Goal: Task Accomplishment & Management: Manage account settings

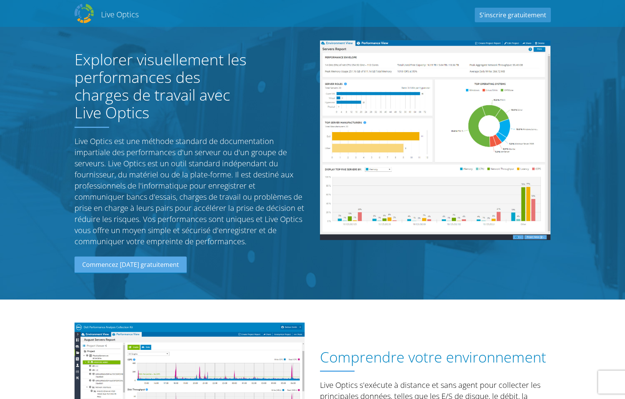
scroll to position [916, 0]
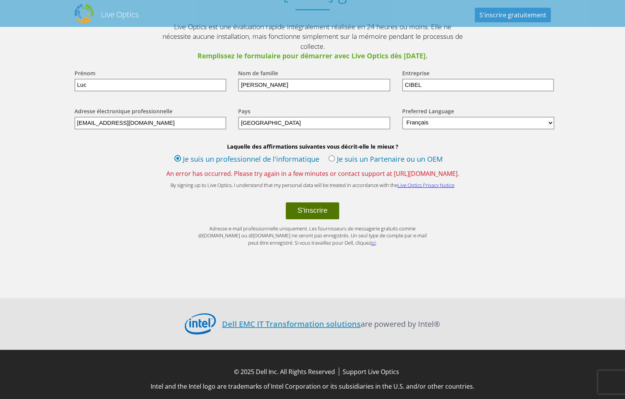
click at [313, 202] on button "S'inscrire" at bounding box center [312, 210] width 53 height 17
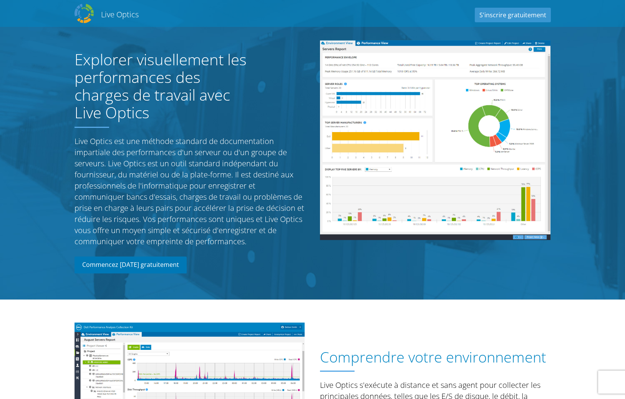
click at [153, 263] on link "Commencez aujourd'hui gratuitement" at bounding box center [131, 265] width 112 height 17
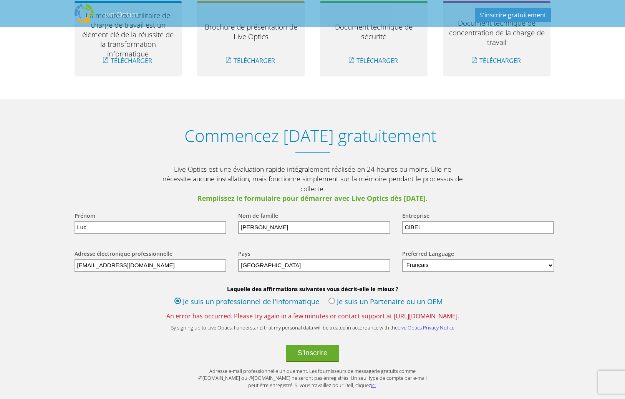
scroll to position [850, 0]
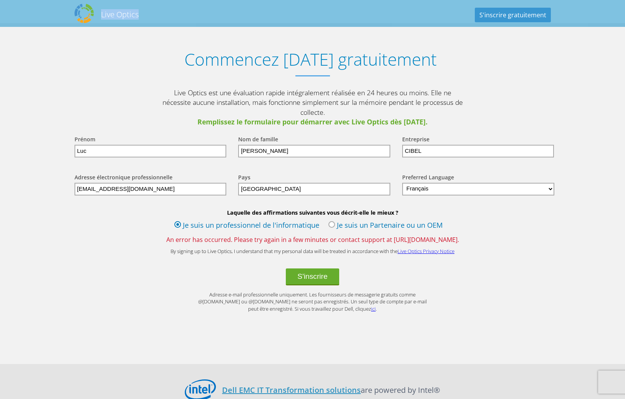
drag, startPoint x: 140, startPoint y: 18, endPoint x: 102, endPoint y: 17, distance: 38.0
click at [102, 17] on div "Live Optics Live Optics S'inscrire gratuitement" at bounding box center [313, 13] width 492 height 23
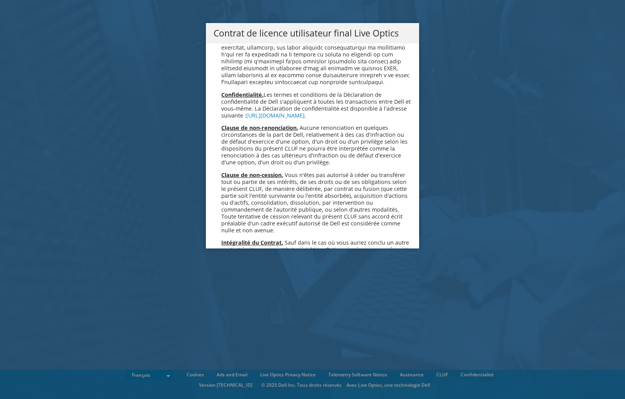
scroll to position [3319, 0]
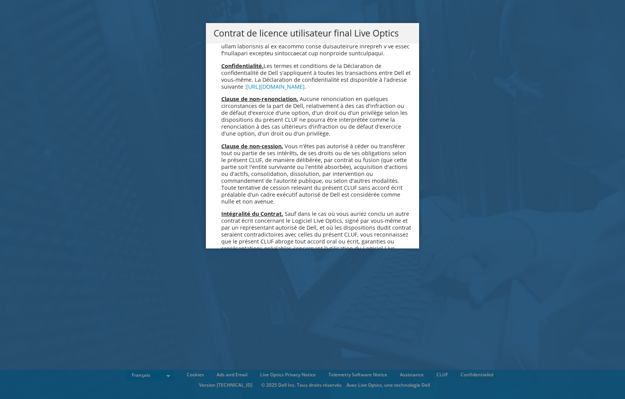
click at [234, 341] on link "Accepter" at bounding box center [237, 350] width 46 height 18
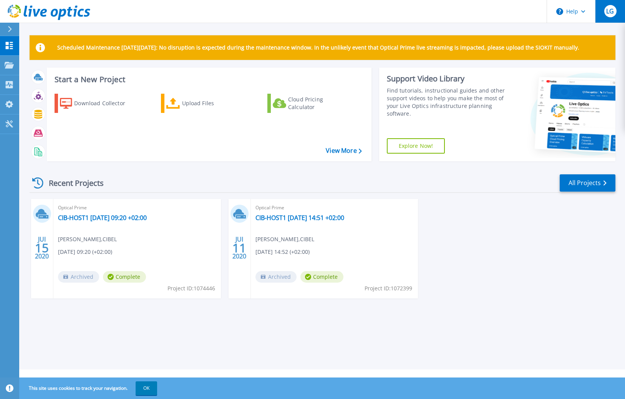
click at [609, 12] on span "LG" at bounding box center [610, 11] width 8 height 6
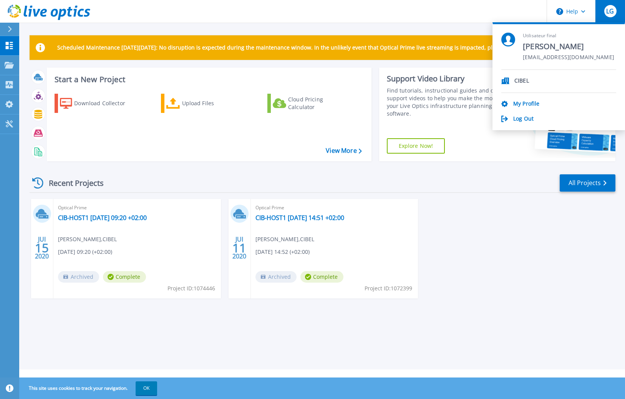
click at [505, 244] on div "JUI 15 2020 Optical Prime CIB-HOST1 2020-06-15 09:20 +02:00 Olivier Meyer , CIB…" at bounding box center [319, 256] width 592 height 115
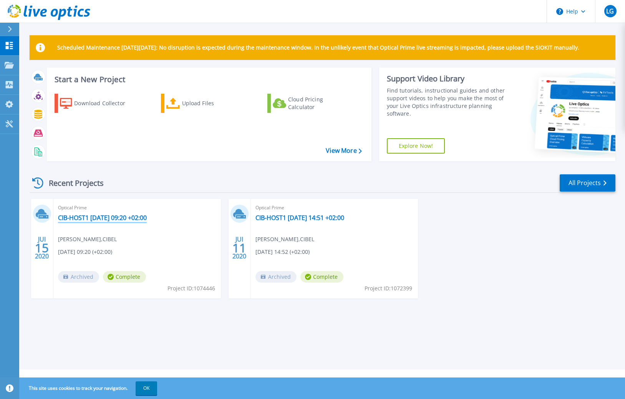
click at [118, 217] on link "CIB-HOST1 [DATE] 09:20 +02:00" at bounding box center [102, 218] width 89 height 8
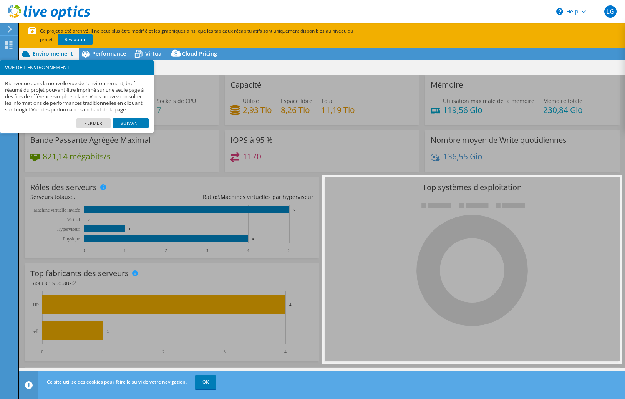
select select "USD"
click at [97, 128] on link "Fermer" at bounding box center [93, 123] width 34 height 10
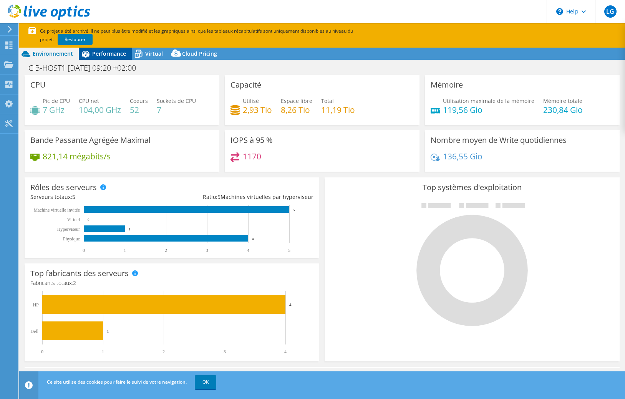
click at [111, 54] on span "Performance" at bounding box center [109, 53] width 34 height 7
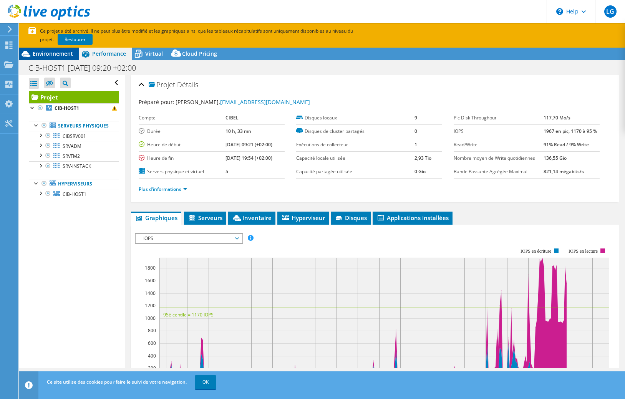
click at [61, 54] on span "Environnement" at bounding box center [53, 53] width 40 height 7
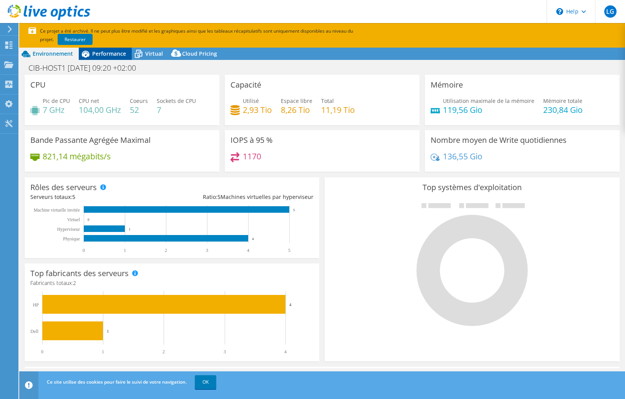
click at [97, 52] on span "Performance" at bounding box center [109, 53] width 34 height 7
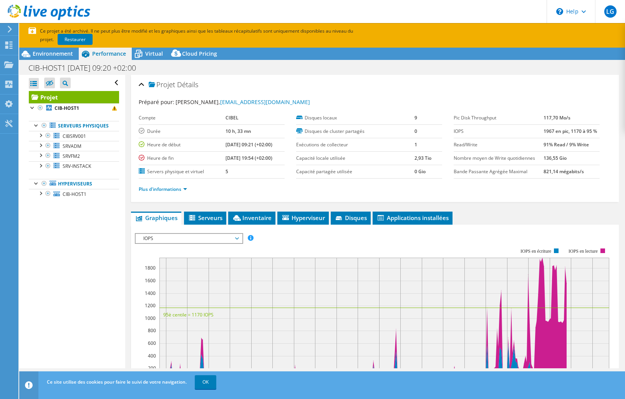
click at [116, 83] on div "Ouvrir tout Fermer tout Masquer les nœuds exclus Filtre de l'arborescence des p…" at bounding box center [74, 83] width 90 height 16
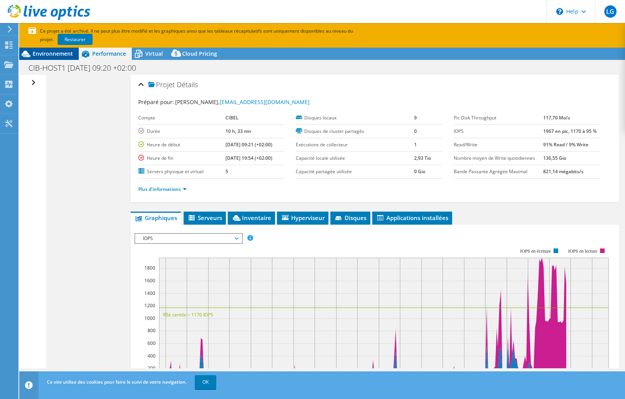
click at [48, 55] on span "Environnement" at bounding box center [53, 53] width 40 height 7
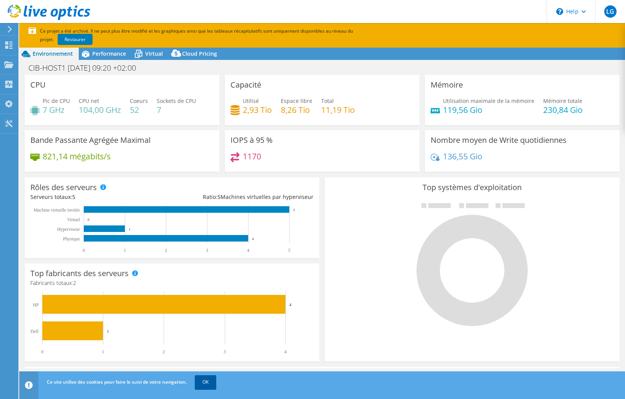
click at [205, 382] on link "OK" at bounding box center [206, 382] width 22 height 14
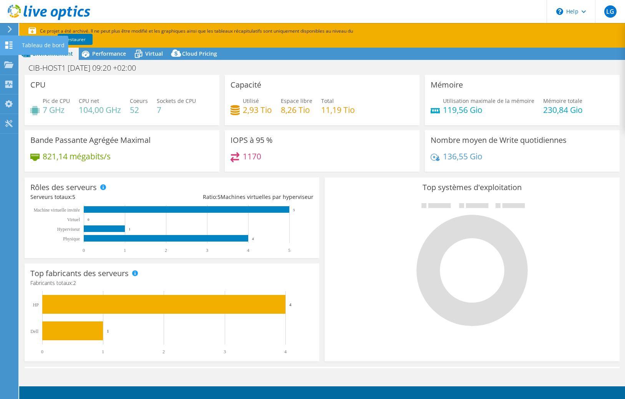
click at [11, 47] on icon at bounding box center [8, 44] width 9 height 7
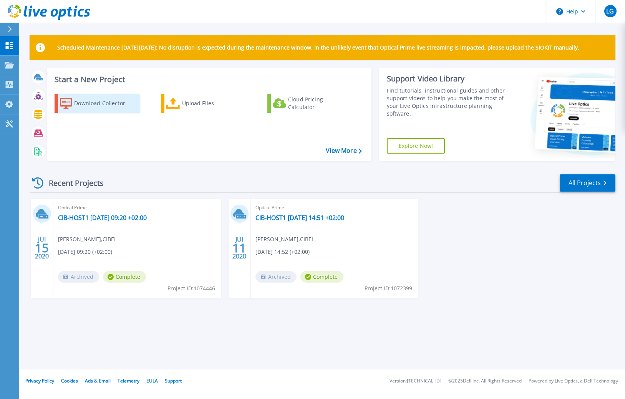
click at [103, 104] on div "Download Collector" at bounding box center [104, 103] width 61 height 15
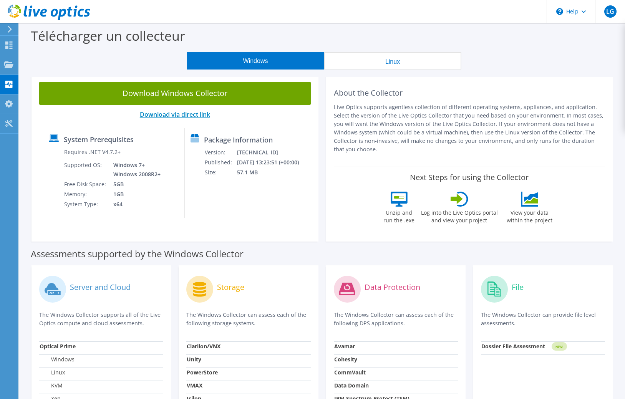
click at [179, 114] on link "Download via direct link" at bounding box center [175, 114] width 70 height 8
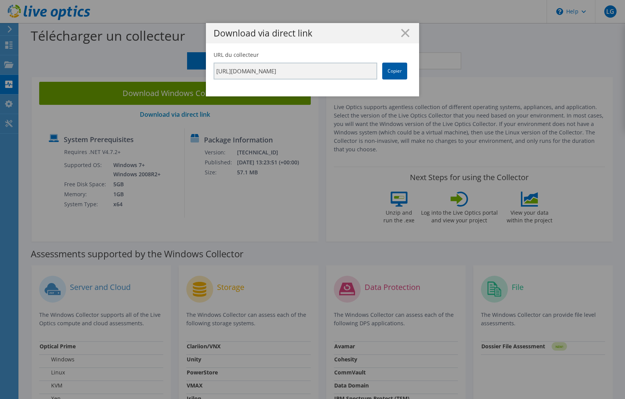
click at [397, 73] on link "Copier" at bounding box center [394, 71] width 25 height 17
click at [403, 33] on icon at bounding box center [405, 33] width 8 height 8
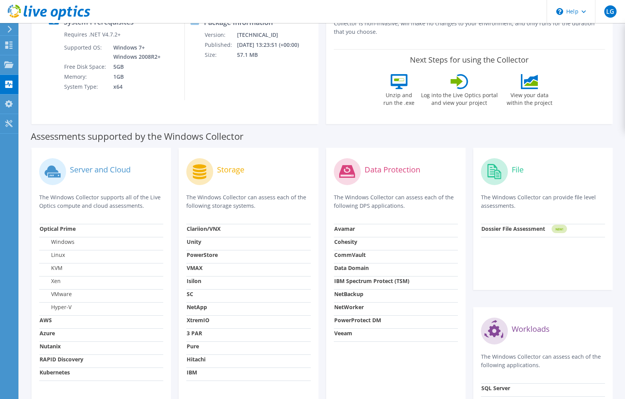
scroll to position [157, 0]
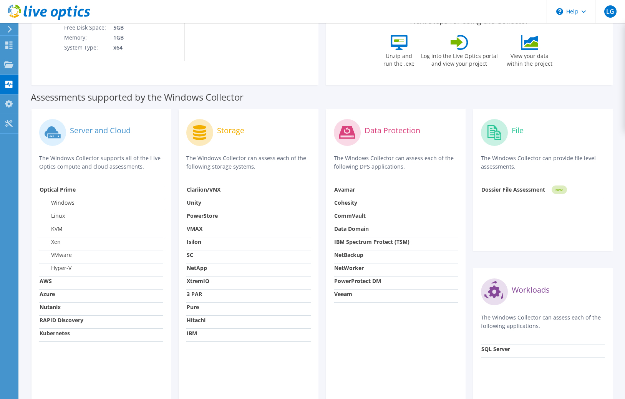
click at [98, 131] on label "Server and Cloud" at bounding box center [100, 131] width 61 height 8
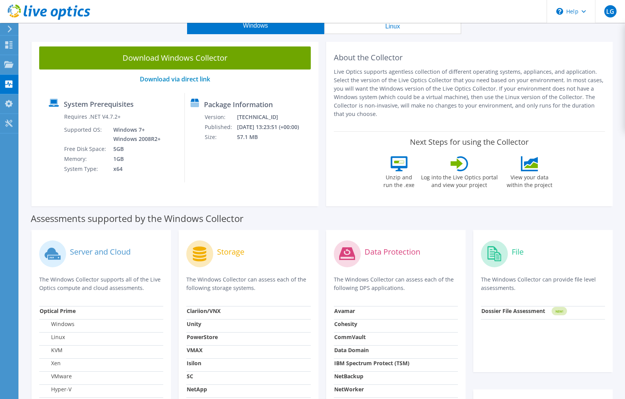
scroll to position [0, 0]
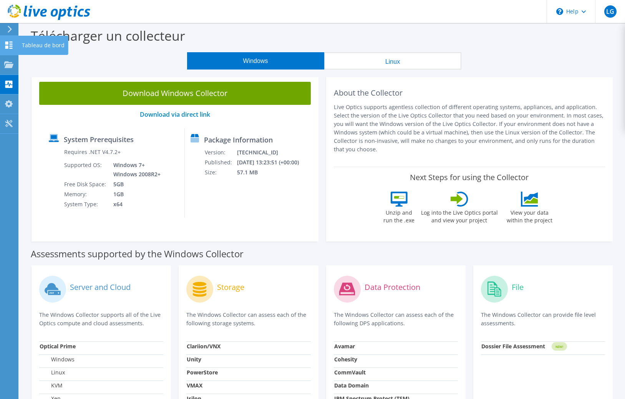
click at [8, 46] on icon at bounding box center [8, 44] width 9 height 7
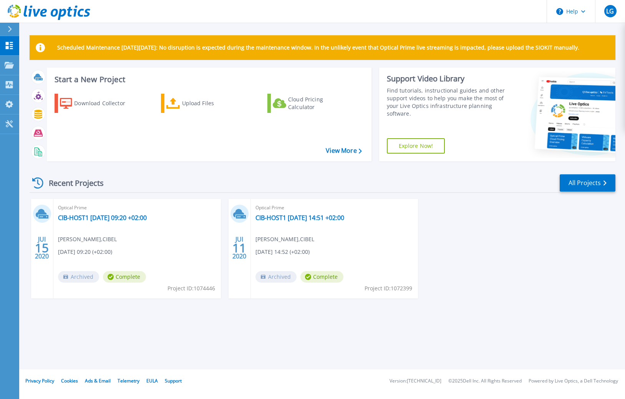
click at [11, 30] on icon at bounding box center [10, 29] width 4 height 6
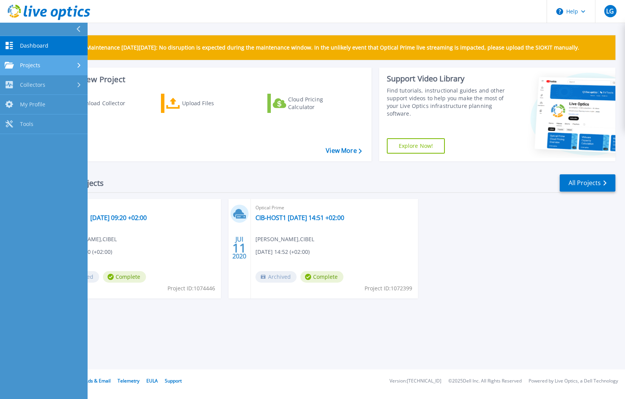
click at [48, 63] on div "Projects" at bounding box center [44, 65] width 78 height 7
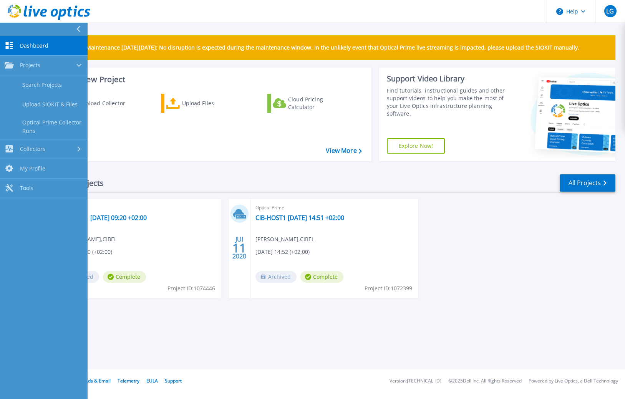
click at [500, 239] on div "JUI 15 2020 Optical Prime CIB-HOST1 2020-06-15 09:20 +02:00 Olivier Meyer , CIB…" at bounding box center [319, 256] width 592 height 115
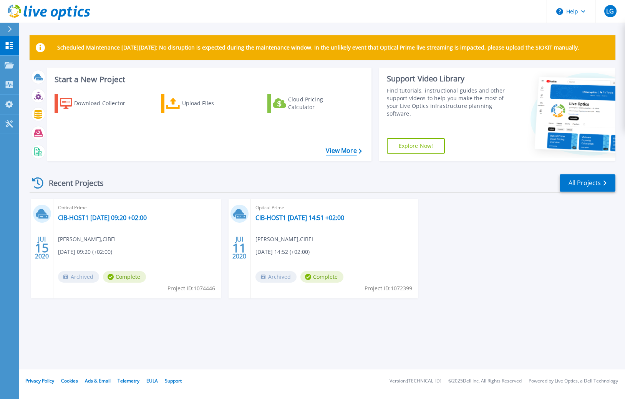
click at [340, 152] on link "View More" at bounding box center [344, 150] width 36 height 7
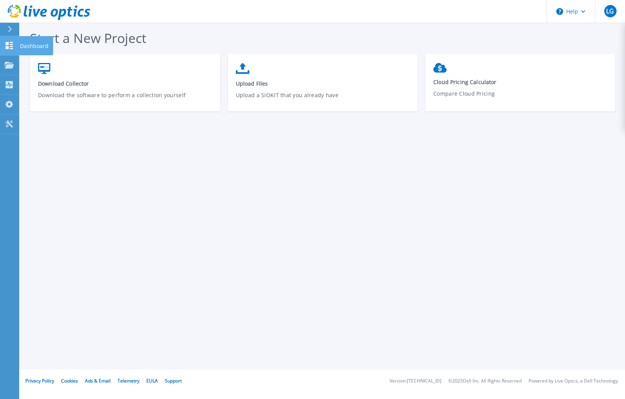
click at [11, 46] on icon at bounding box center [9, 45] width 7 height 7
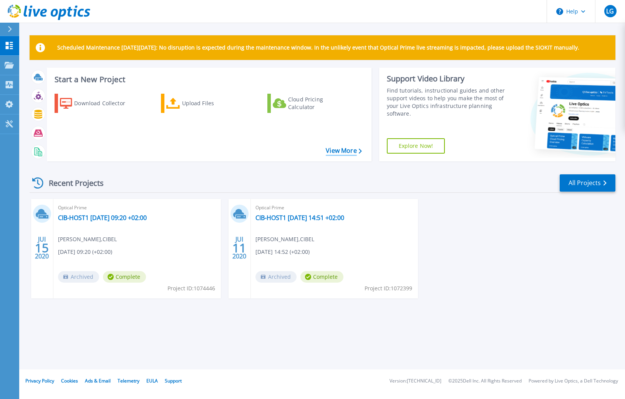
click at [335, 154] on link "View More" at bounding box center [344, 150] width 36 height 7
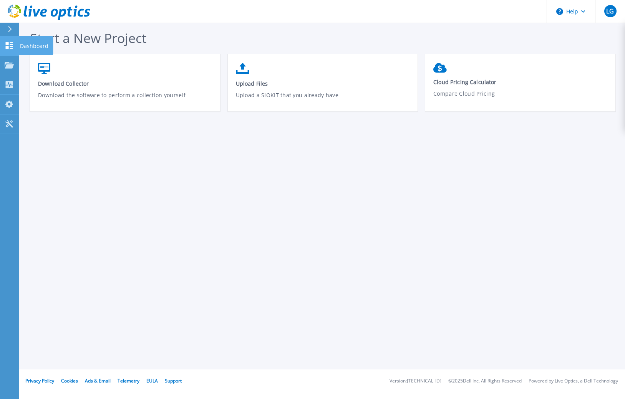
click at [10, 45] on icon at bounding box center [9, 45] width 7 height 7
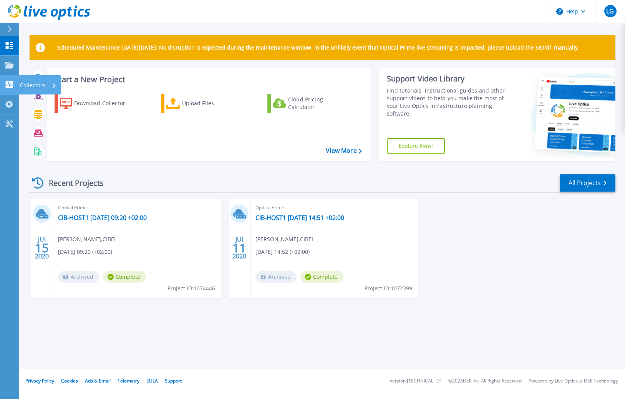
click at [12, 85] on icon at bounding box center [9, 84] width 9 height 7
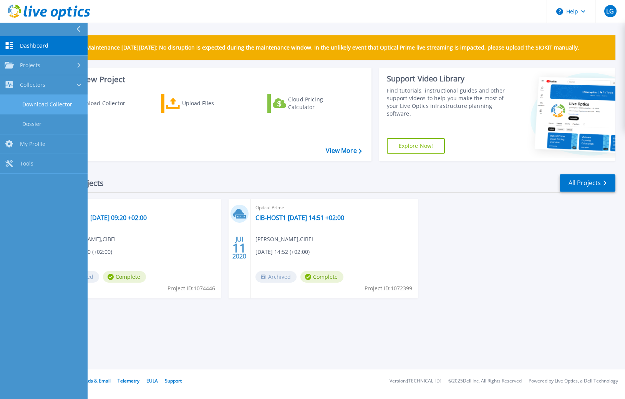
click at [44, 102] on link "Download Collector" at bounding box center [44, 105] width 88 height 20
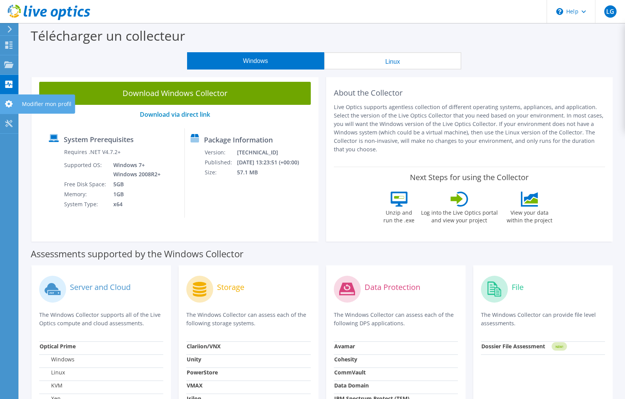
click at [10, 103] on use at bounding box center [9, 103] width 8 height 7
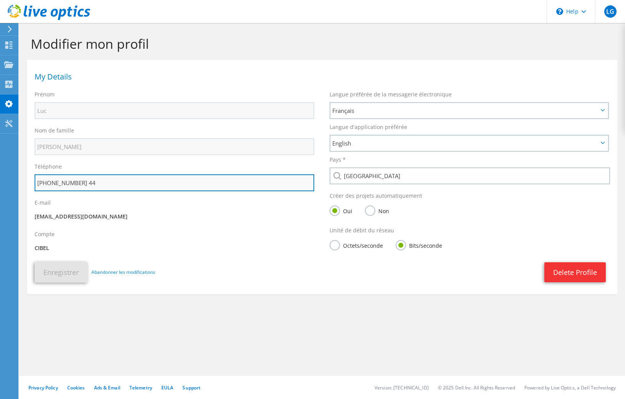
drag, startPoint x: 77, startPoint y: 182, endPoint x: 117, endPoint y: 182, distance: 39.6
click at [117, 182] on input "+33 (0)2 33 73 20 44" at bounding box center [175, 182] width 280 height 17
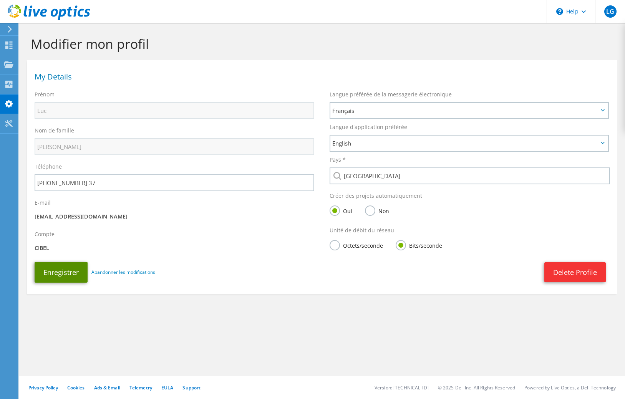
type input "+33 (0)2%2033%2073%2079%2037"
click at [58, 263] on button "Enregistrer" at bounding box center [61, 272] width 53 height 21
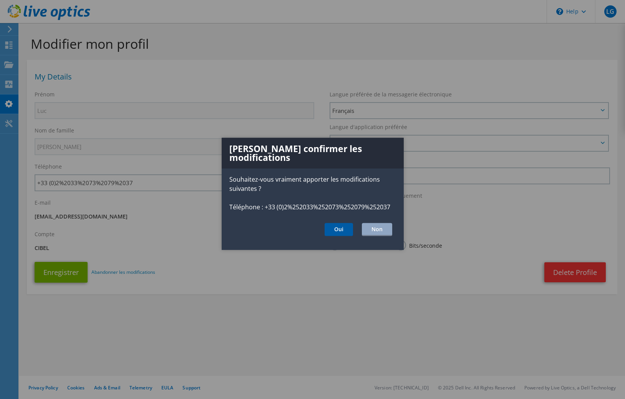
click at [335, 223] on button "Oui" at bounding box center [339, 229] width 28 height 13
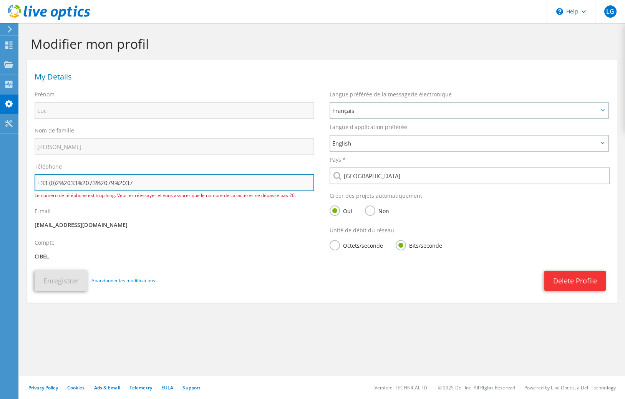
click at [151, 183] on input "+33 (0)2%2033%2073%2079%2037" at bounding box center [175, 182] width 280 height 17
click at [58, 183] on input "+33 (0)2%2033%2073%2079%2037" at bounding box center [175, 182] width 280 height 17
drag, startPoint x: 59, startPoint y: 183, endPoint x: 155, endPoint y: 182, distance: 96.0
click at [155, 182] on input "+33 (0)2%2033%2073%2079%2037" at bounding box center [175, 182] width 280 height 17
type input "+33 (0)233737937"
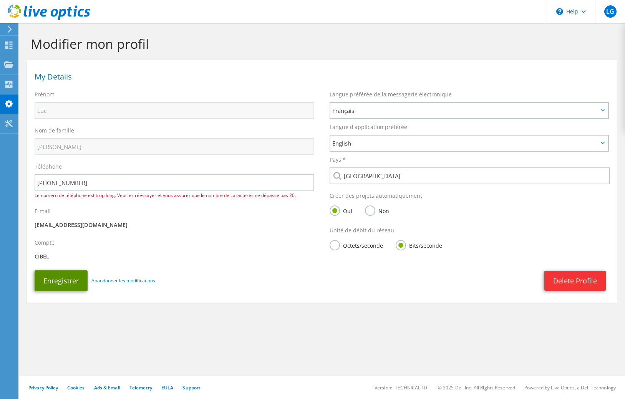
click at [53, 280] on button "Enregistrer" at bounding box center [61, 280] width 53 height 21
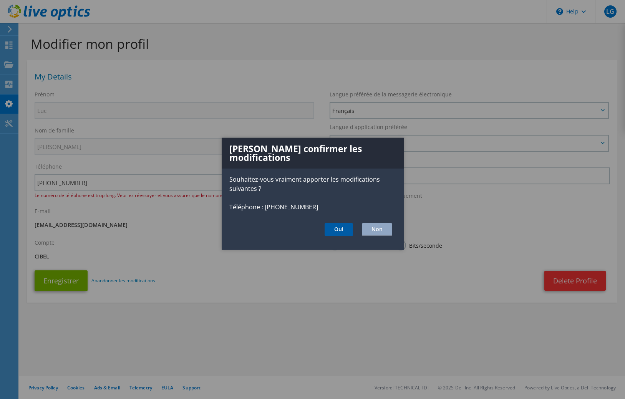
click at [340, 223] on button "Oui" at bounding box center [339, 229] width 28 height 13
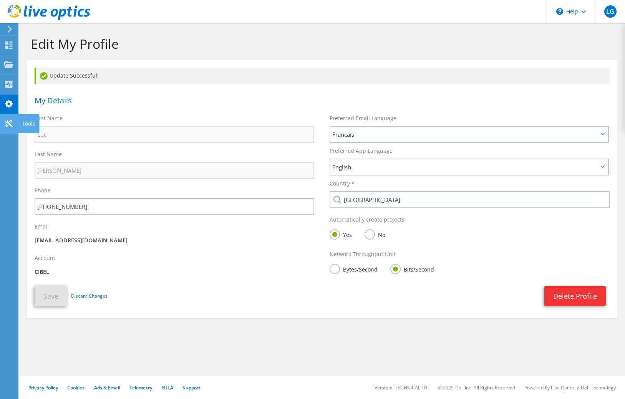
click at [8, 126] on use at bounding box center [8, 123] width 7 height 7
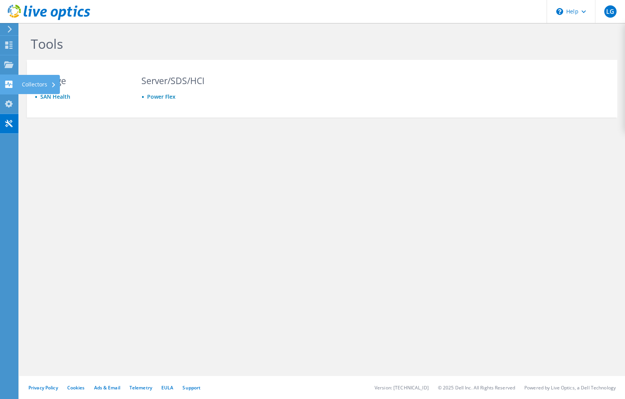
click at [10, 86] on use at bounding box center [8, 84] width 7 height 7
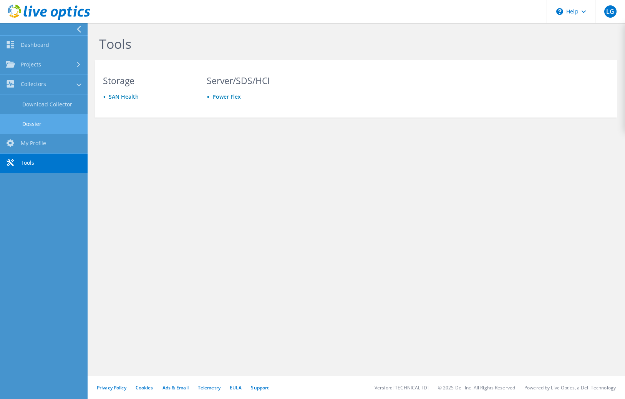
click at [33, 124] on link "Dossier" at bounding box center [44, 124] width 88 height 20
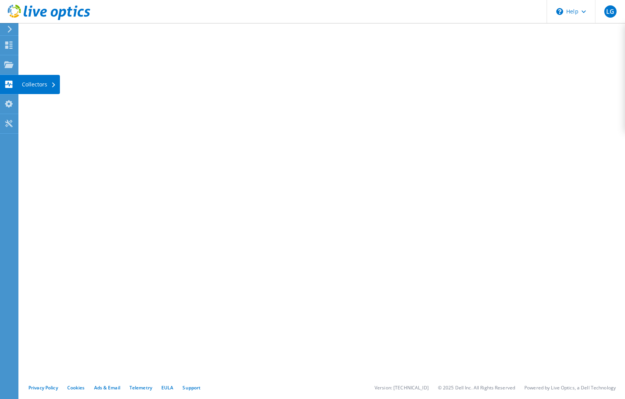
click at [10, 81] on use at bounding box center [8, 84] width 7 height 7
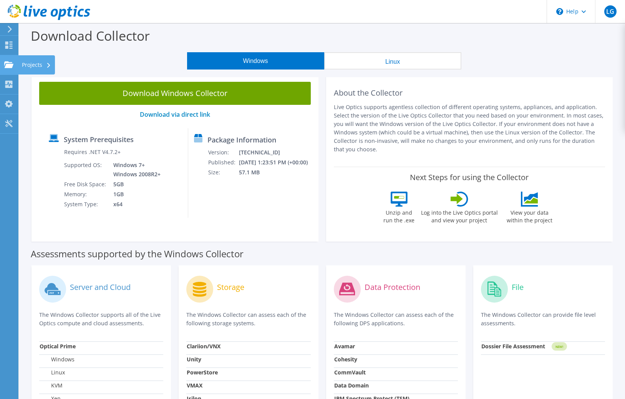
click at [10, 65] on use at bounding box center [8, 64] width 9 height 7
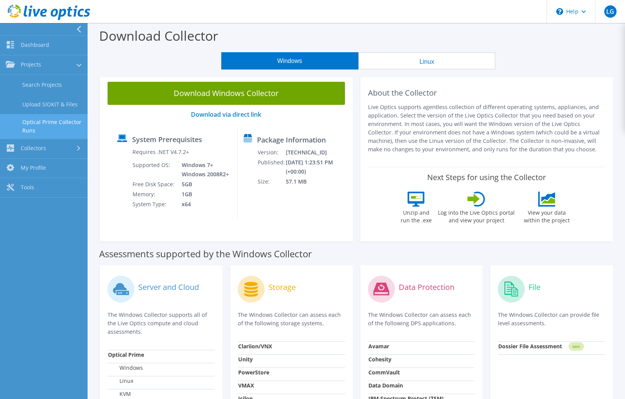
click at [56, 124] on link "Optical Prime Collector Runs" at bounding box center [44, 126] width 88 height 25
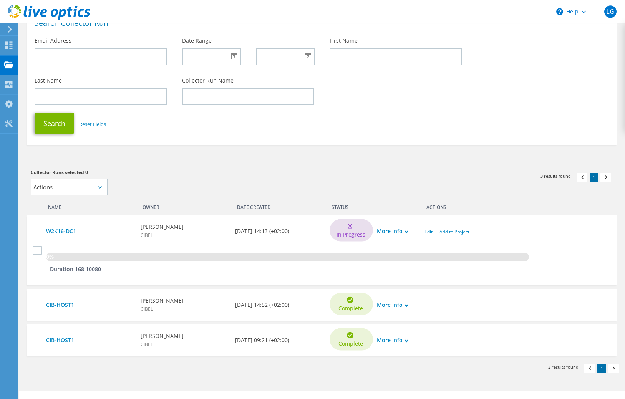
scroll to position [69, 0]
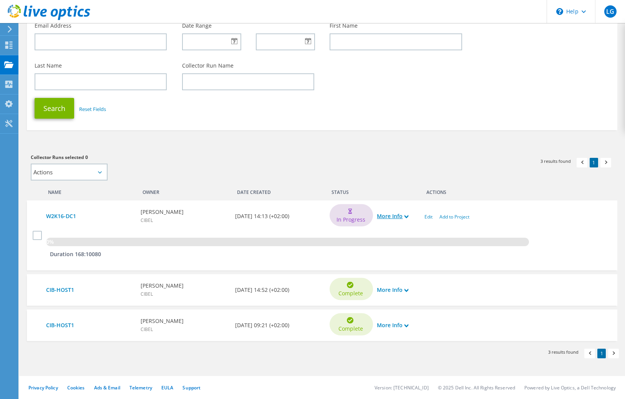
click at [408, 219] on link "More Info" at bounding box center [392, 216] width 31 height 8
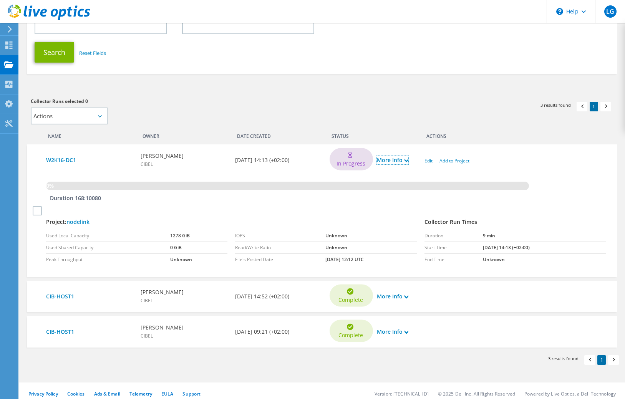
scroll to position [131, 0]
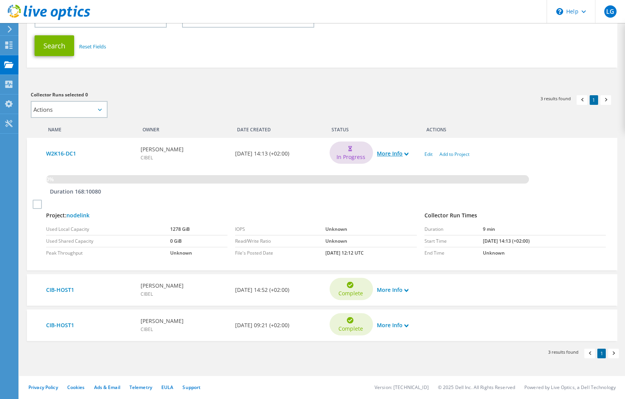
click at [402, 151] on link "More Info" at bounding box center [392, 153] width 31 height 8
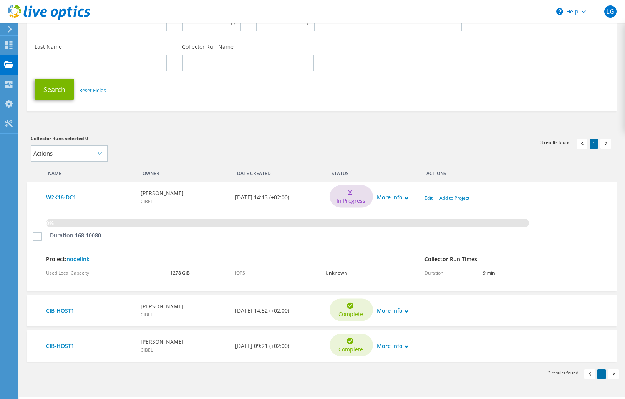
scroll to position [69, 0]
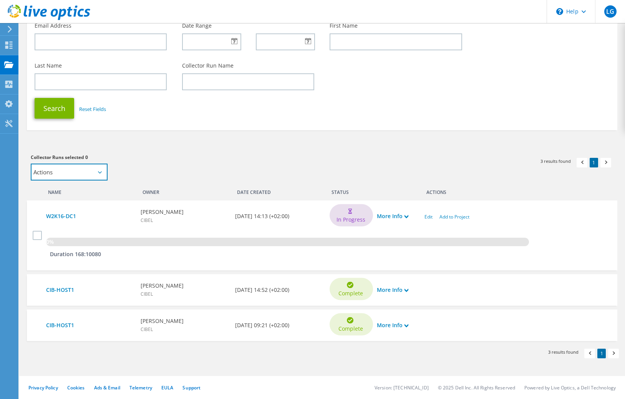
click at [31, 164] on select "Actions Add to new project Add to existing project" at bounding box center [69, 172] width 77 height 17
click at [304, 170] on div "Collector Runs selected 0 Actions Add to new project Add to existing project Ap…" at bounding box center [172, 166] width 283 height 27
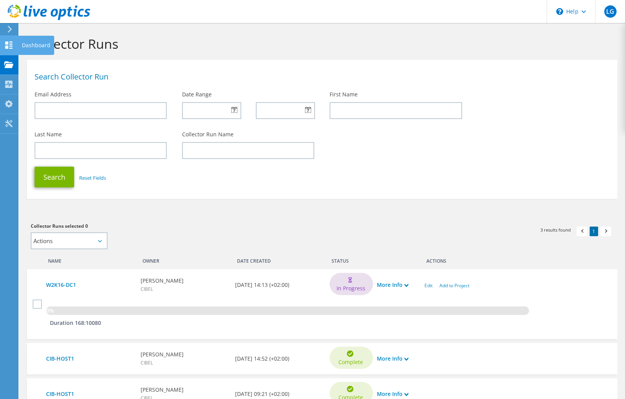
click at [7, 47] on use at bounding box center [8, 44] width 7 height 7
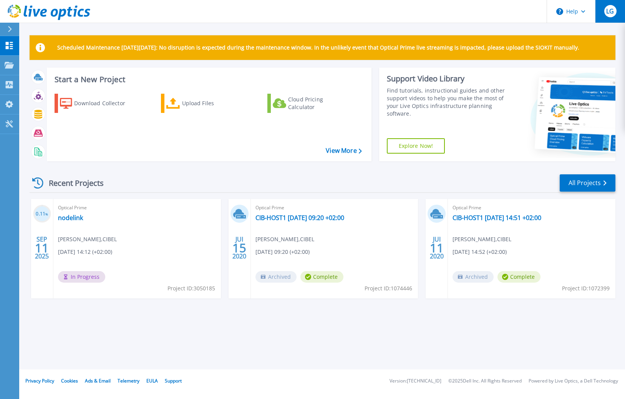
click at [610, 10] on span "LG" at bounding box center [610, 11] width 8 height 6
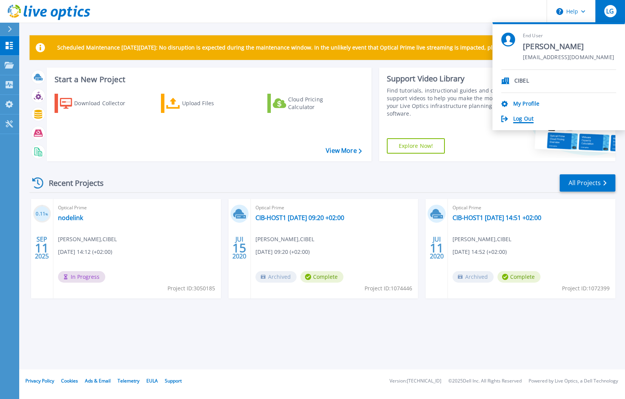
click at [514, 119] on link "Log Out" at bounding box center [523, 119] width 20 height 7
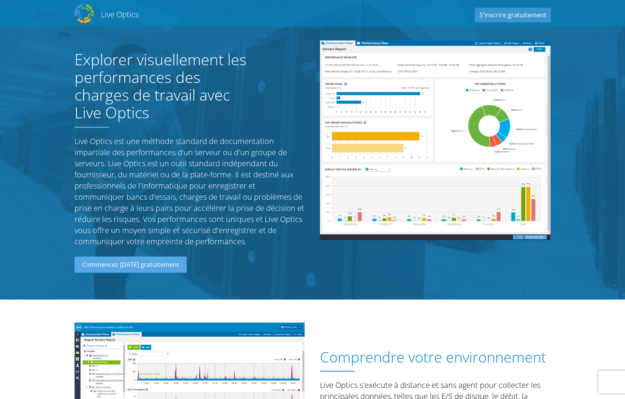
scroll to position [850, 0]
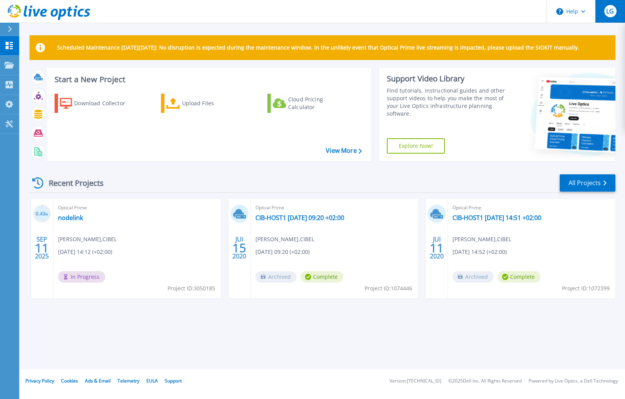
click at [610, 10] on span "LG" at bounding box center [610, 11] width 8 height 6
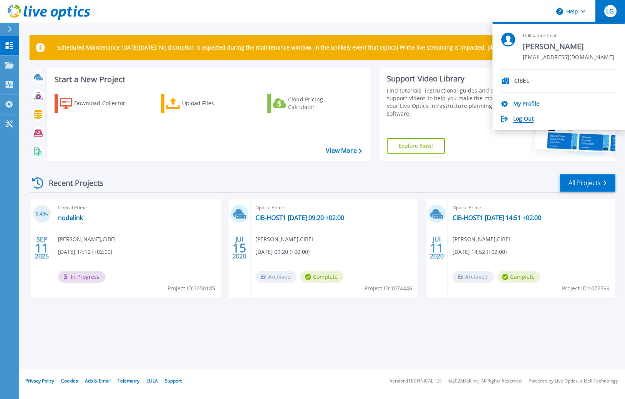
click at [522, 119] on link "Log Out" at bounding box center [523, 119] width 20 height 7
